Goal: Transaction & Acquisition: Subscribe to service/newsletter

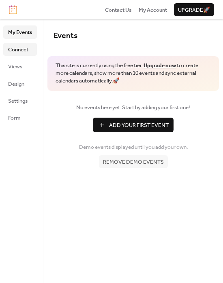
click at [26, 52] on span "Connect" at bounding box center [18, 50] width 20 height 8
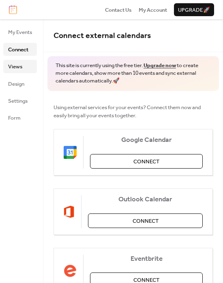
click at [19, 64] on span "Views" at bounding box center [15, 67] width 14 height 8
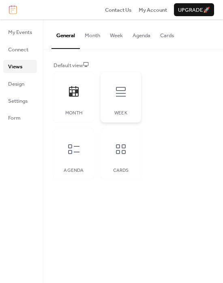
click at [126, 96] on icon at bounding box center [120, 91] width 13 height 13
click at [85, 141] on div at bounding box center [74, 149] width 24 height 24
click at [111, 156] on div at bounding box center [121, 149] width 24 height 24
click at [81, 152] on div at bounding box center [74, 149] width 24 height 24
click at [94, 35] on button "Month" at bounding box center [92, 33] width 25 height 28
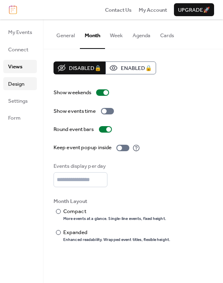
click at [24, 86] on span "Design" at bounding box center [16, 84] width 16 height 8
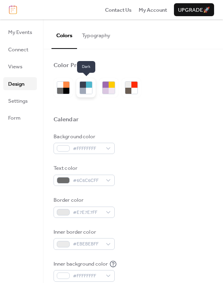
click at [82, 87] on div at bounding box center [83, 85] width 6 height 6
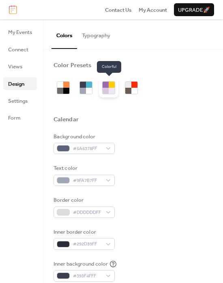
click at [112, 84] on div at bounding box center [112, 85] width 6 height 6
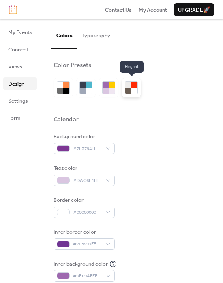
click at [128, 88] on div at bounding box center [128, 91] width 6 height 6
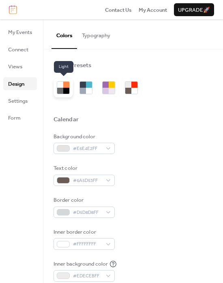
click at [61, 89] on div at bounding box center [60, 91] width 6 height 6
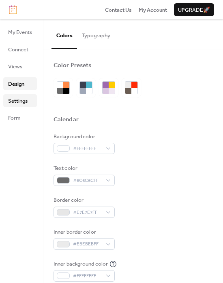
click at [21, 102] on span "Settings" at bounding box center [17, 101] width 19 height 8
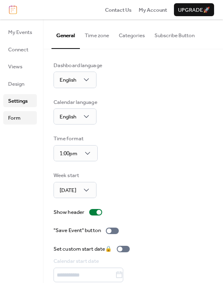
click at [21, 112] on link "Form" at bounding box center [20, 117] width 34 height 13
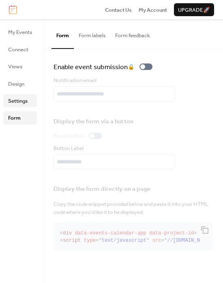
click at [23, 102] on span "Settings" at bounding box center [17, 101] width 19 height 8
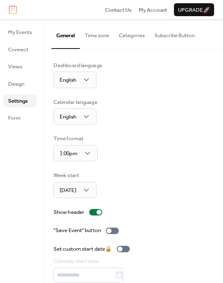
click at [182, 7] on span "Upgrade 🚀" at bounding box center [194, 10] width 32 height 8
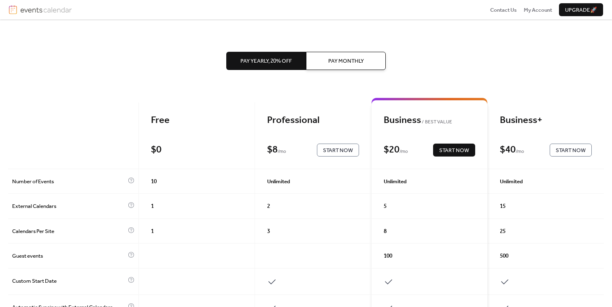
click at [340, 67] on button "Pay Monthly" at bounding box center [346, 61] width 80 height 18
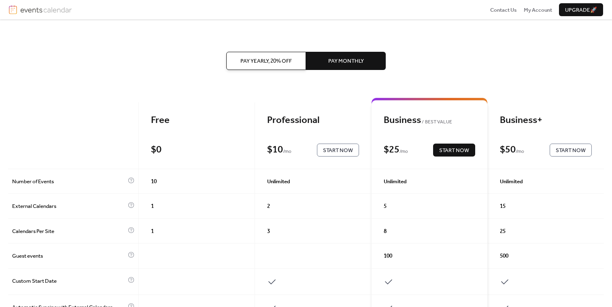
click at [262, 62] on span "Pay Yearly, 20% off" at bounding box center [266, 61] width 51 height 8
